Goal: Information Seeking & Learning: Learn about a topic

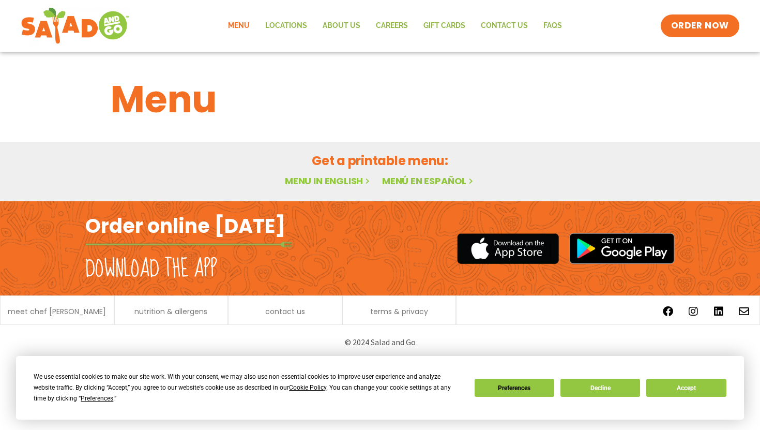
click at [385, 158] on h2 "Get a printable menu:" at bounding box center [380, 161] width 539 height 18
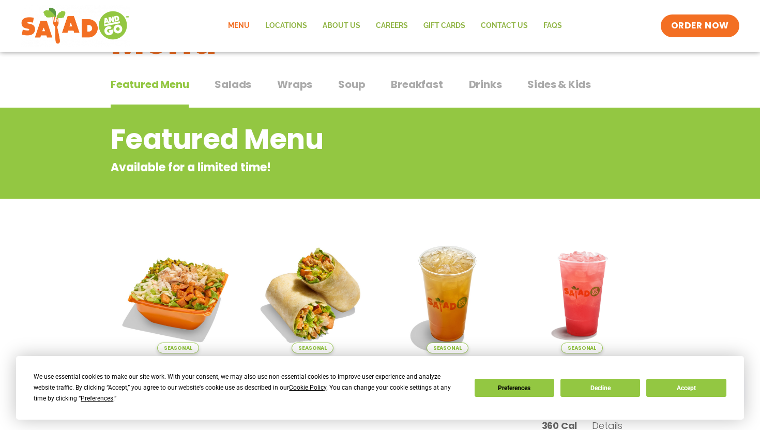
scroll to position [63, 0]
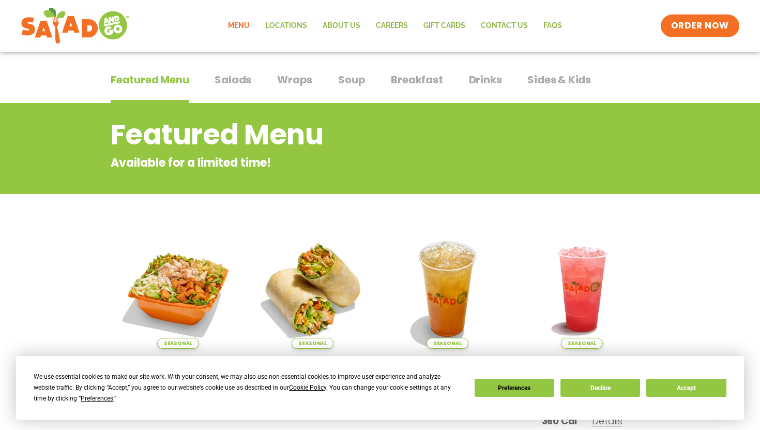
click at [252, 79] on div "Featured Menu Featured Menu Salads Salads Wraps Wraps Soup Soup Breakfast Break…" at bounding box center [380, 85] width 539 height 35
click at [247, 82] on span "Salads" at bounding box center [233, 80] width 37 height 16
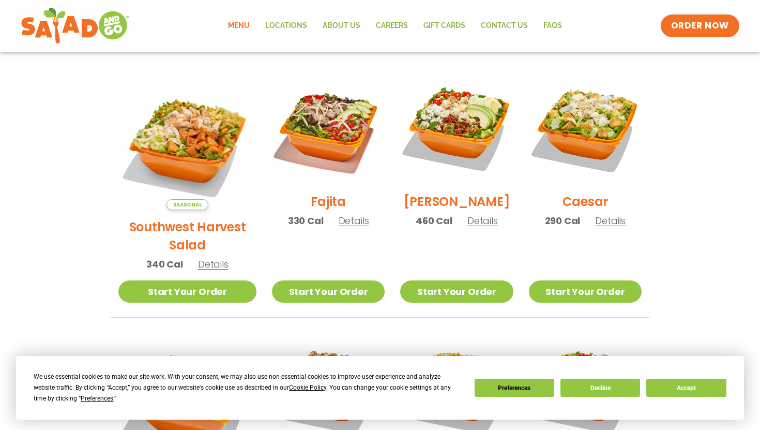
scroll to position [275, 0]
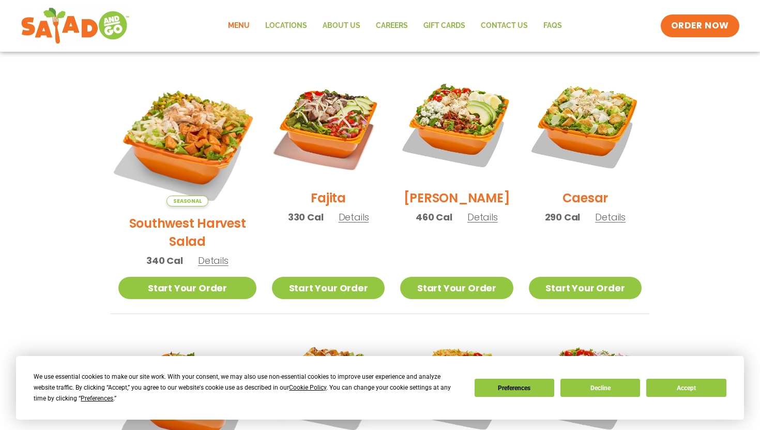
click at [174, 149] on img at bounding box center [188, 137] width 162 height 162
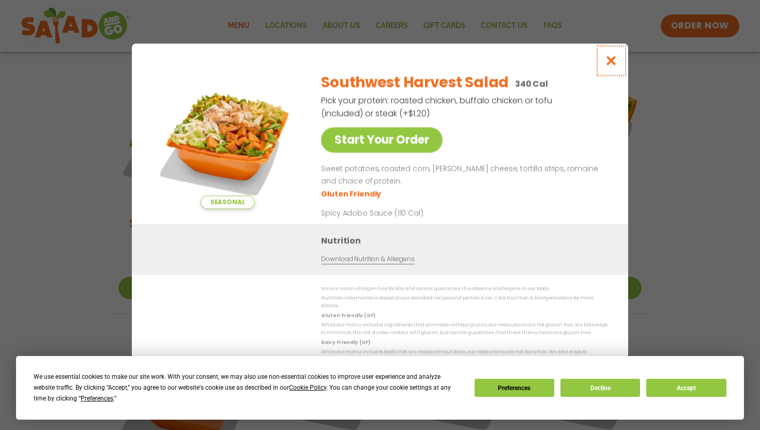
click at [609, 63] on icon "Close modal" at bounding box center [611, 60] width 13 height 11
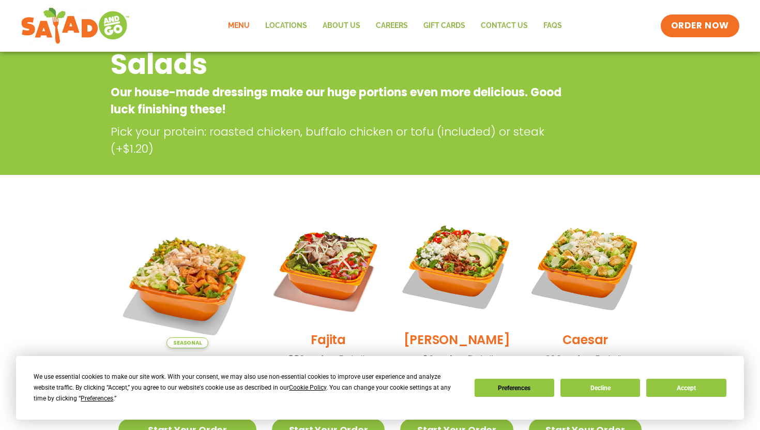
scroll to position [21, 0]
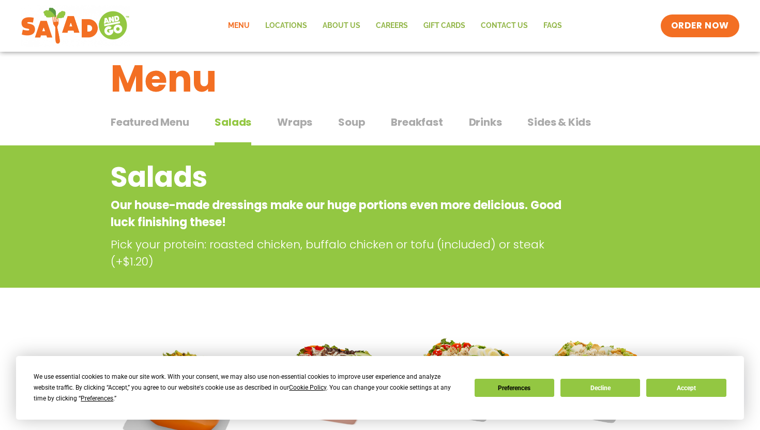
click at [348, 122] on span "Soup" at bounding box center [351, 122] width 27 height 16
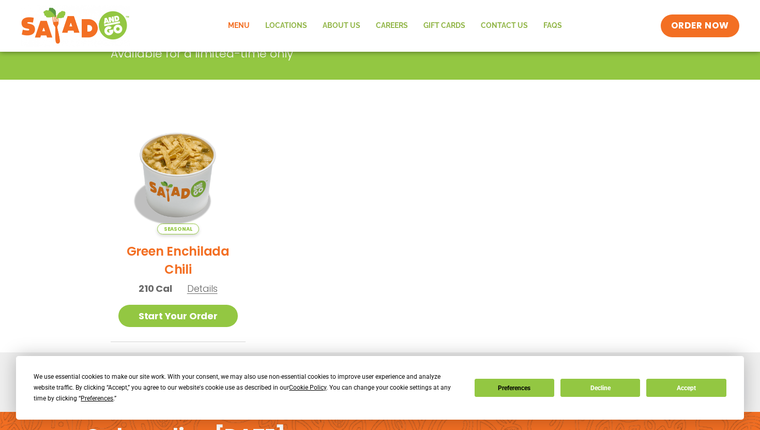
scroll to position [7, 0]
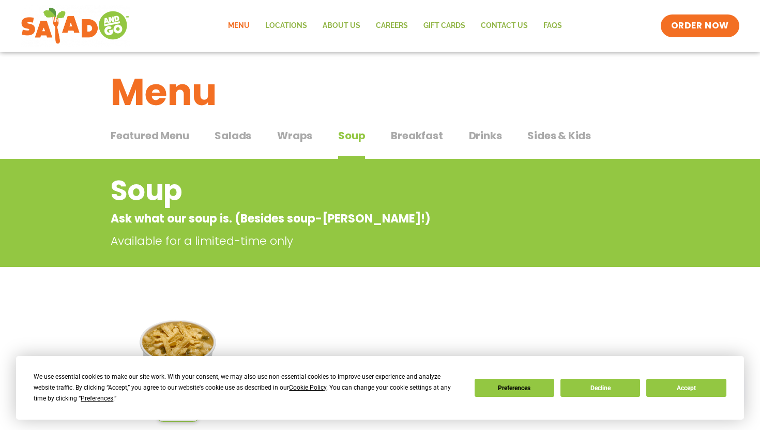
click at [266, 143] on div "Featured Menu Featured Menu Salads Salads Wraps Wraps Soup Soup Breakfast Break…" at bounding box center [380, 141] width 539 height 35
click at [296, 141] on span "Wraps" at bounding box center [294, 136] width 35 height 16
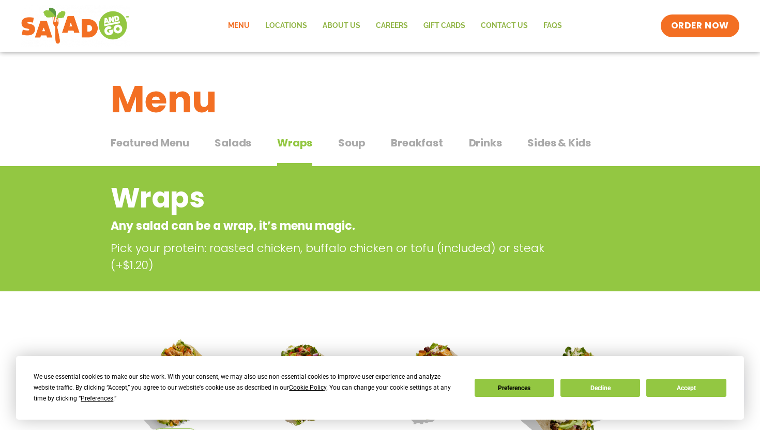
click at [236, 140] on span "Salads" at bounding box center [233, 143] width 37 height 16
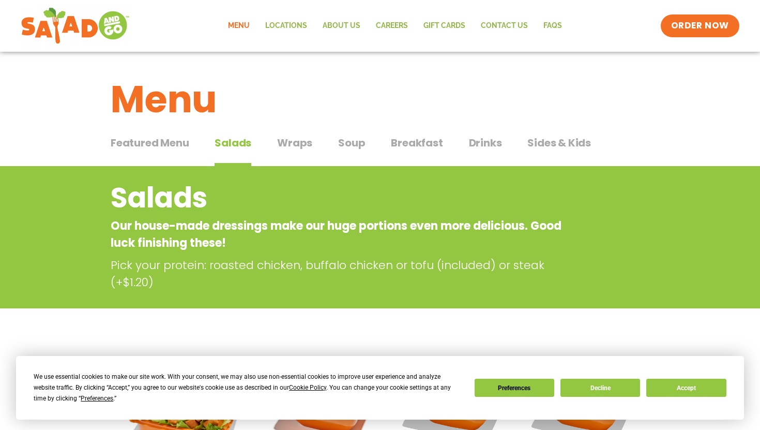
click at [140, 145] on span "Featured Menu" at bounding box center [150, 143] width 78 height 16
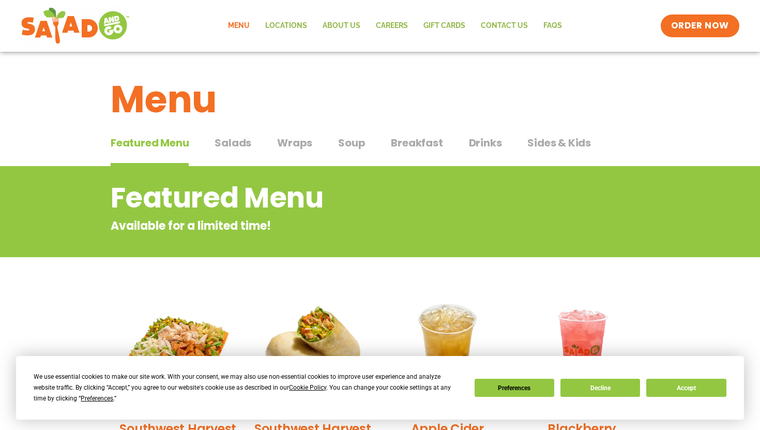
click at [259, 146] on div "Featured Menu Featured Menu Salads Salads Wraps Wraps Soup Soup Breakfast Break…" at bounding box center [380, 148] width 539 height 35
click at [245, 146] on span "Salads" at bounding box center [233, 143] width 37 height 16
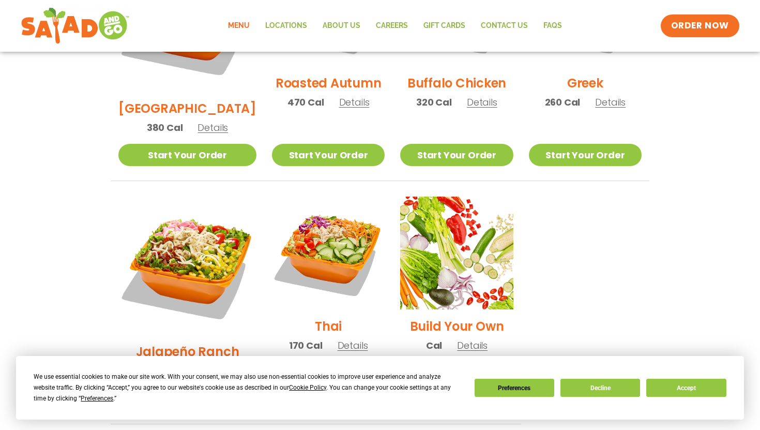
scroll to position [670, 0]
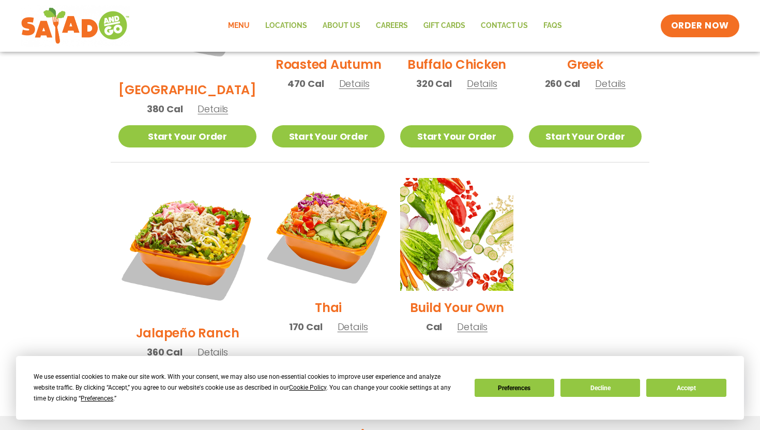
click at [332, 213] on img at bounding box center [328, 234] width 132 height 132
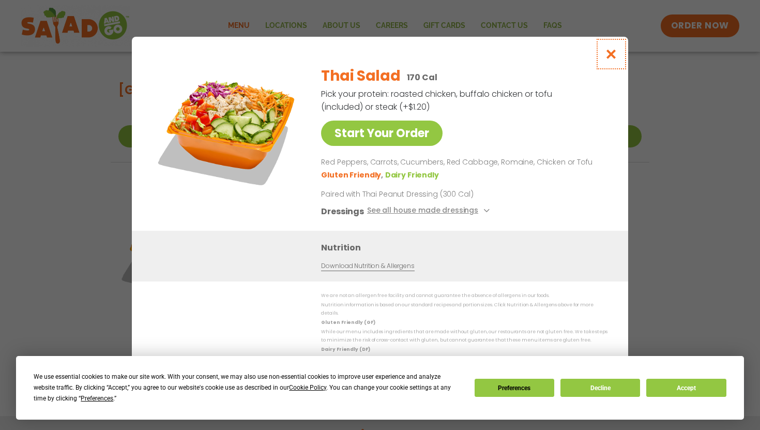
click at [617, 55] on icon "Close modal" at bounding box center [611, 54] width 13 height 11
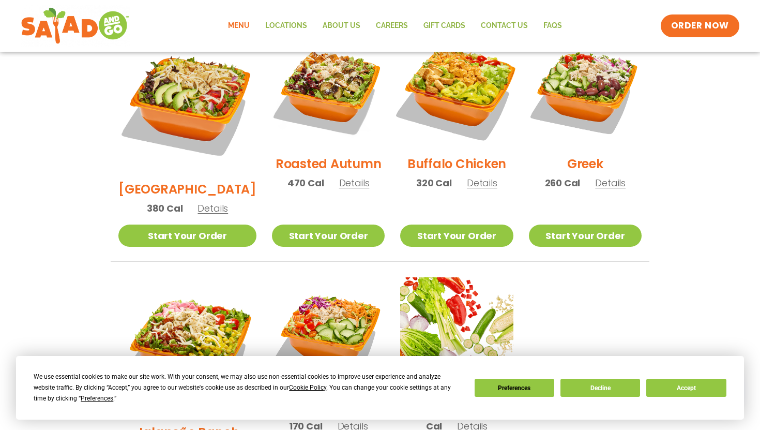
scroll to position [726, 0]
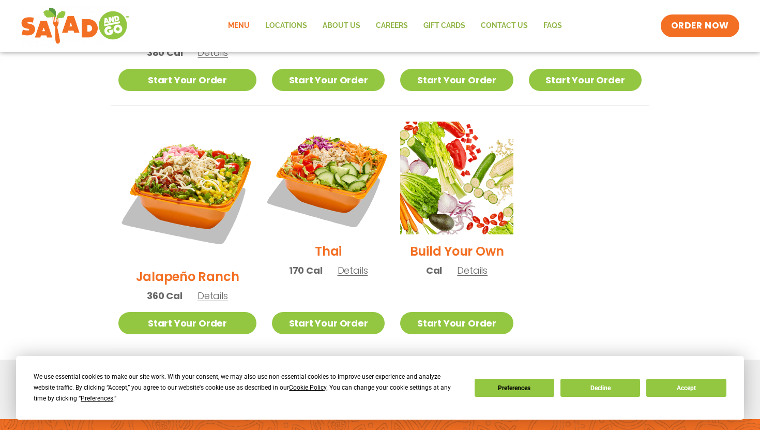
click at [321, 166] on img at bounding box center [328, 178] width 132 height 132
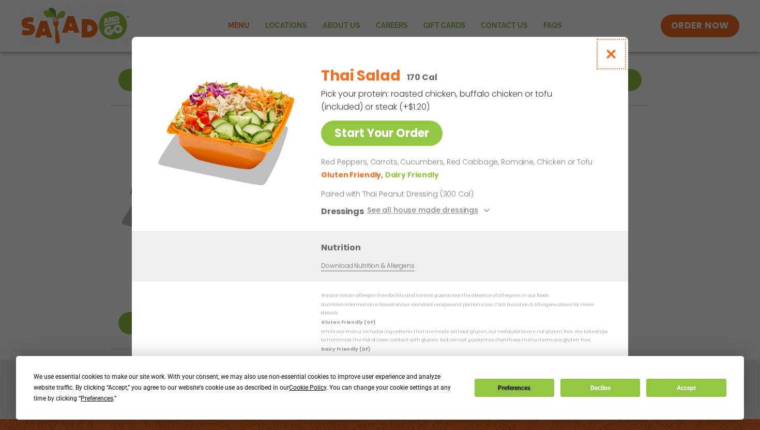
click at [612, 55] on icon "Close modal" at bounding box center [611, 54] width 13 height 11
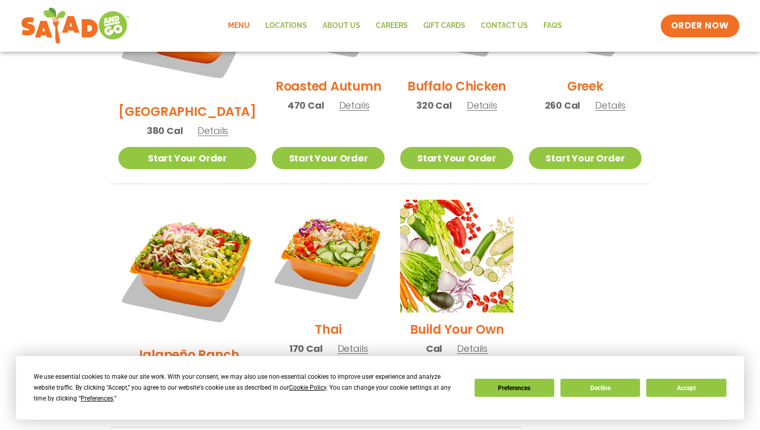
scroll to position [659, 0]
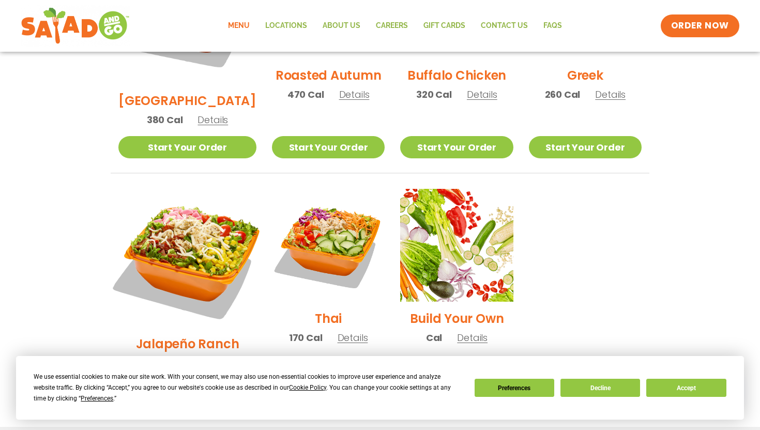
click at [161, 212] on img at bounding box center [188, 258] width 162 height 162
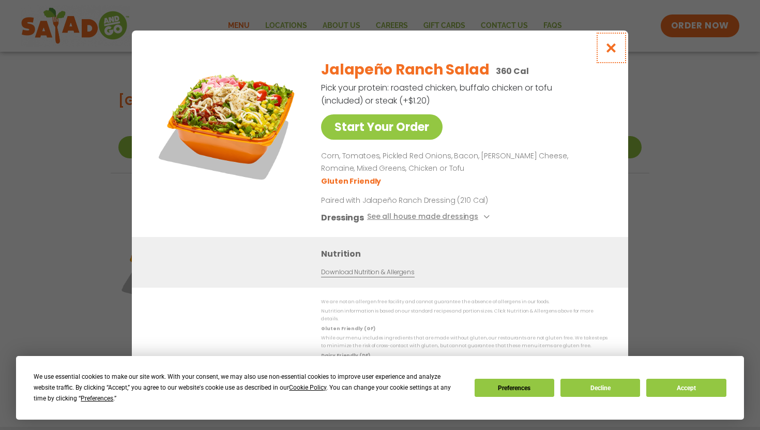
click at [613, 52] on icon "Close modal" at bounding box center [611, 47] width 13 height 11
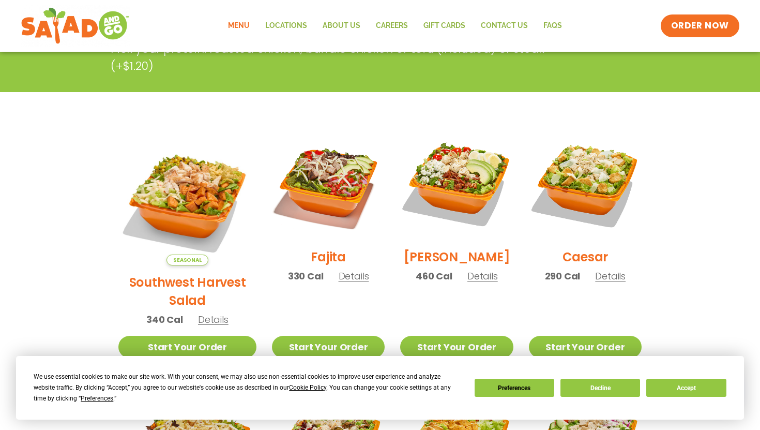
scroll to position [138, 0]
